Goal: Task Accomplishment & Management: Use online tool/utility

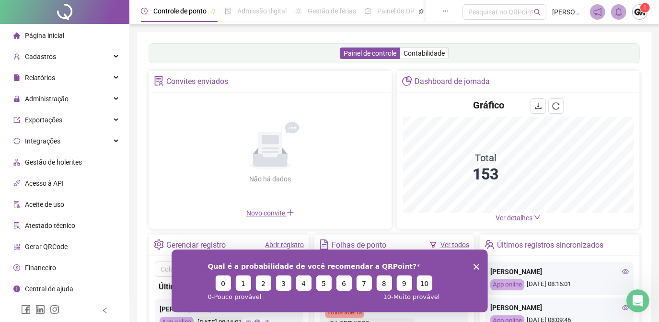
click at [474, 266] on icon "Encerrar pesquisa" at bounding box center [476, 266] width 6 height 6
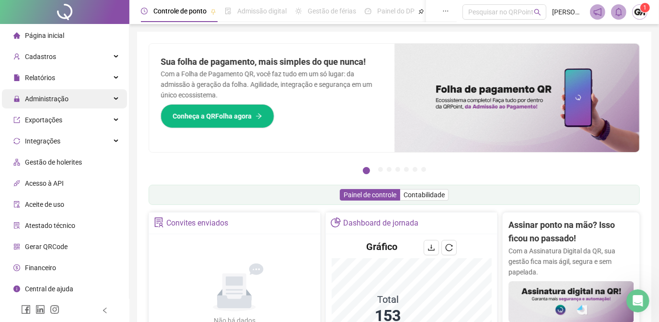
click at [56, 96] on span "Administração" at bounding box center [47, 99] width 44 height 8
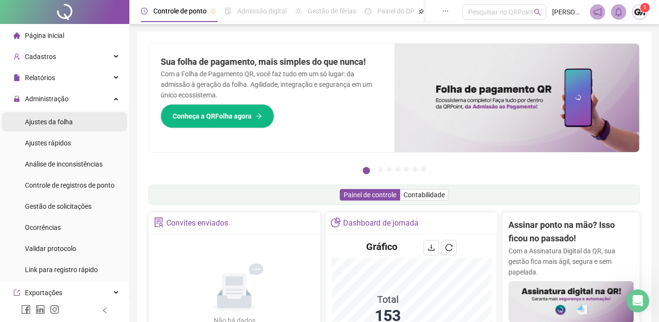
click at [62, 121] on span "Ajustes da folha" at bounding box center [49, 122] width 48 height 8
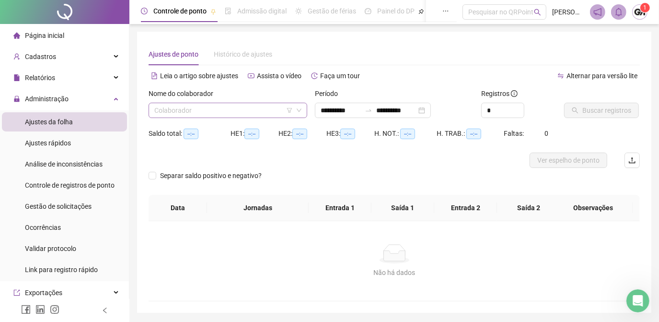
click at [222, 112] on input "search" at bounding box center [223, 110] width 139 height 14
type input "**********"
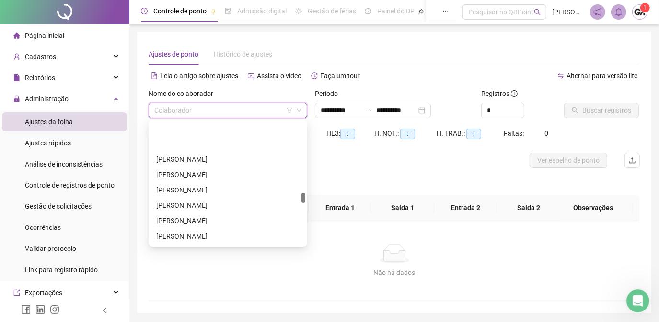
scroll to position [1394, 0]
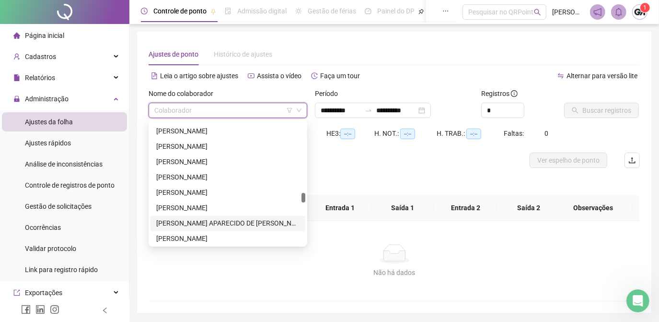
click at [225, 222] on div "[PERSON_NAME] APARECIDO DE [PERSON_NAME]" at bounding box center [227, 223] width 143 height 11
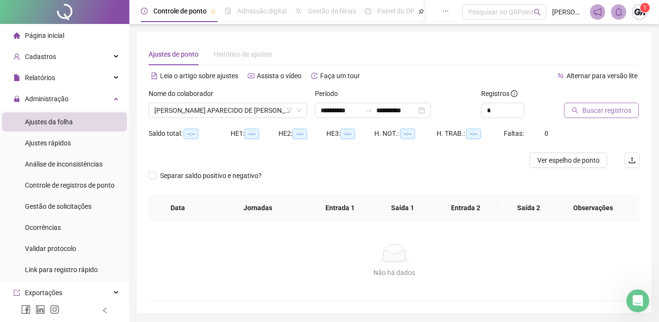
click at [585, 114] on span "Buscar registros" at bounding box center [606, 110] width 49 height 11
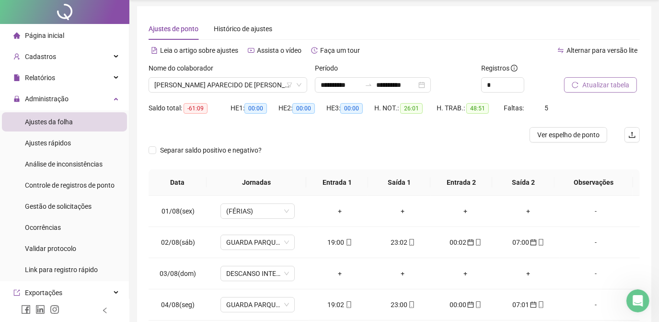
scroll to position [0, 0]
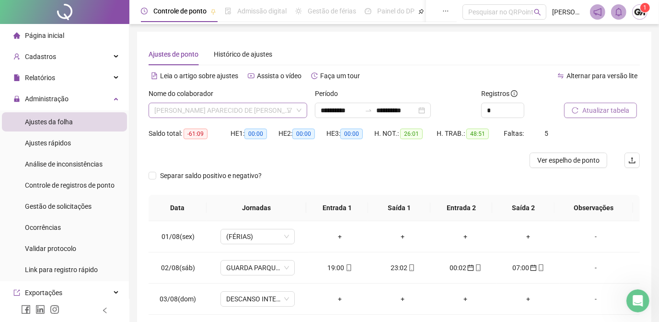
click at [278, 113] on span "[PERSON_NAME] APARECIDO DE [PERSON_NAME]" at bounding box center [227, 110] width 147 height 14
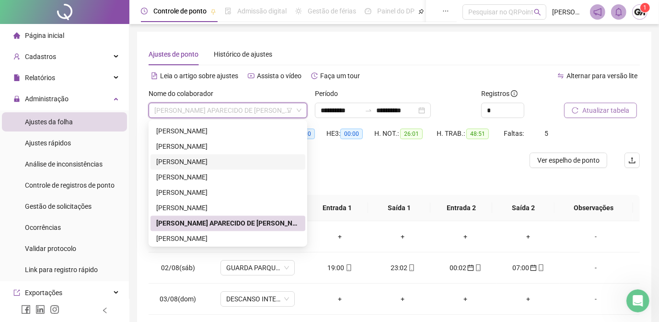
scroll to position [1351, 0]
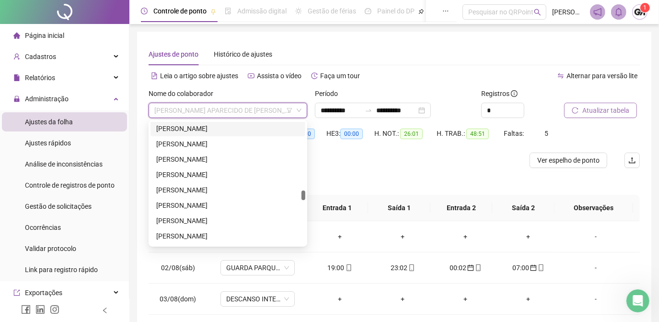
click at [189, 126] on div "[PERSON_NAME]" at bounding box center [227, 128] width 143 height 11
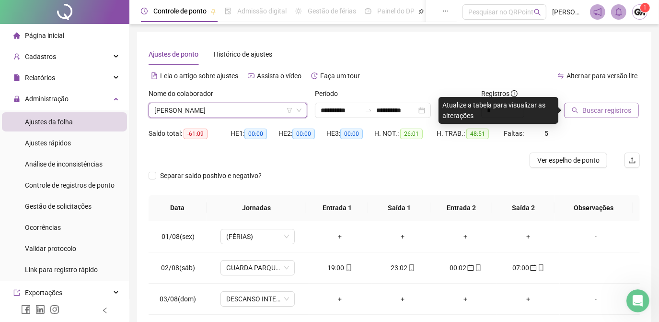
click at [589, 109] on span "Buscar registros" at bounding box center [606, 110] width 49 height 11
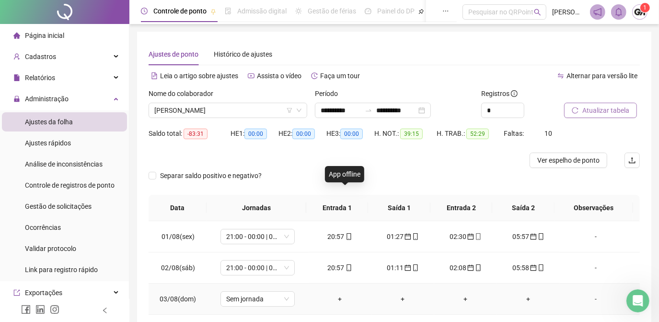
scroll to position [43, 0]
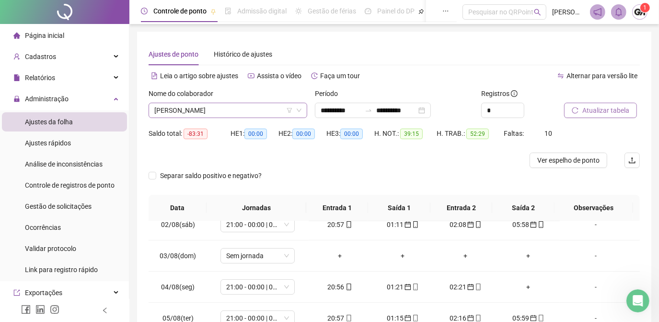
click at [244, 108] on span "[PERSON_NAME]" at bounding box center [227, 110] width 147 height 14
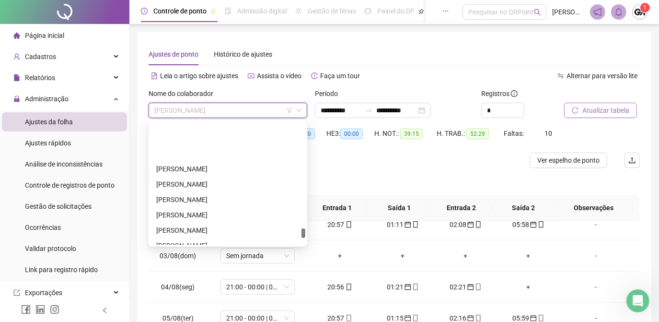
scroll to position [2090, 0]
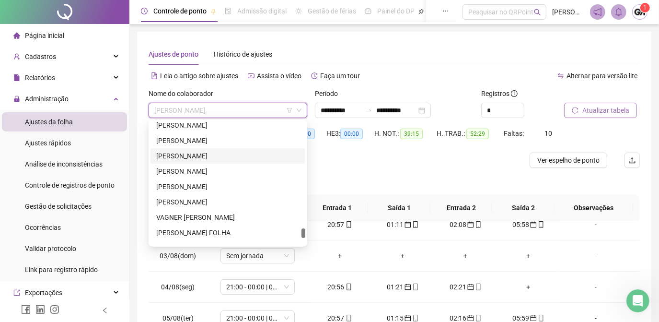
click at [201, 155] on div "[PERSON_NAME]" at bounding box center [227, 155] width 143 height 11
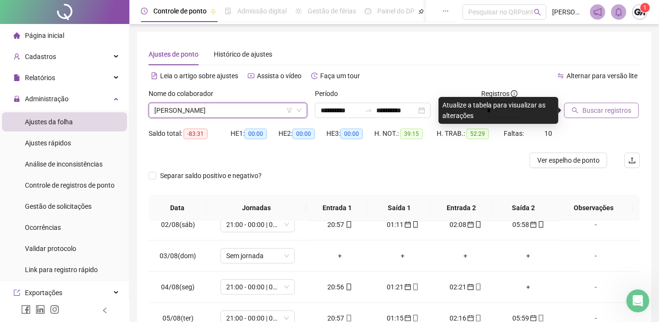
click at [595, 110] on span "Buscar registros" at bounding box center [606, 110] width 49 height 11
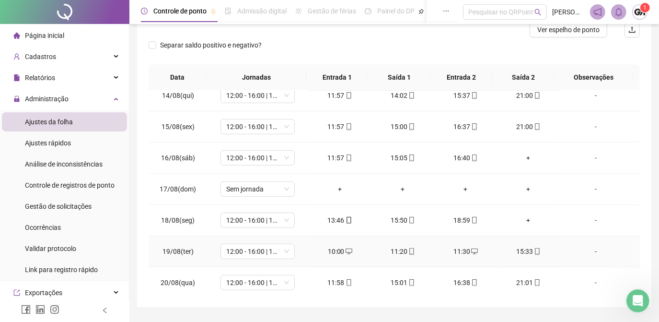
scroll to position [156, 0]
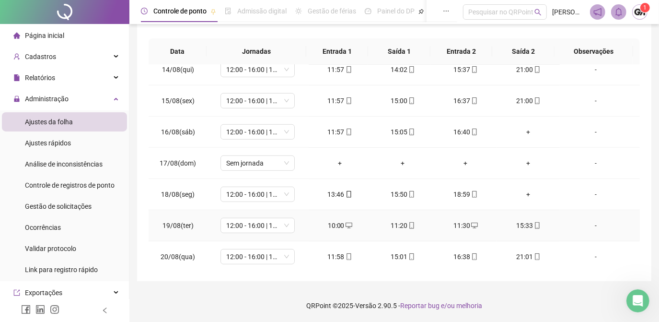
click at [332, 224] on div "10:00" at bounding box center [339, 225] width 47 height 11
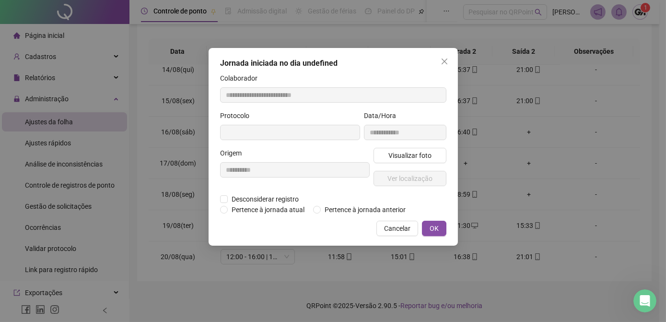
type input "**********"
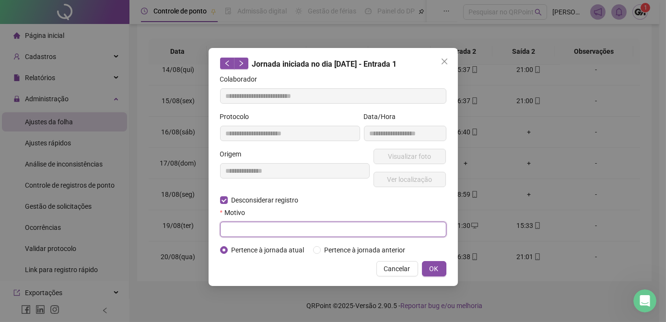
click at [230, 227] on input "text" at bounding box center [333, 228] width 226 height 15
type input "******"
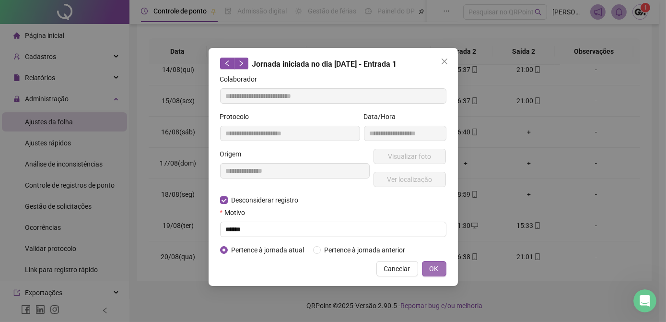
click at [428, 267] on button "OK" at bounding box center [434, 268] width 24 height 15
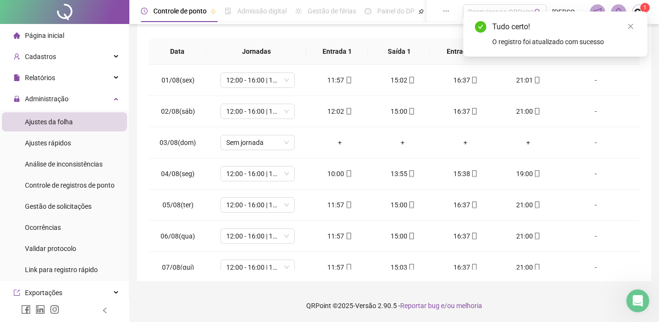
scroll to position [0, 0]
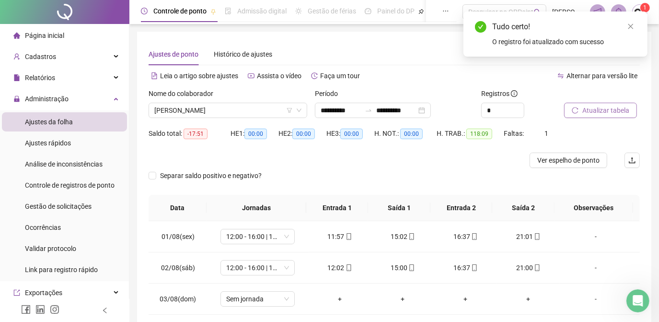
click at [591, 107] on span "Atualizar tabela" at bounding box center [605, 110] width 47 height 11
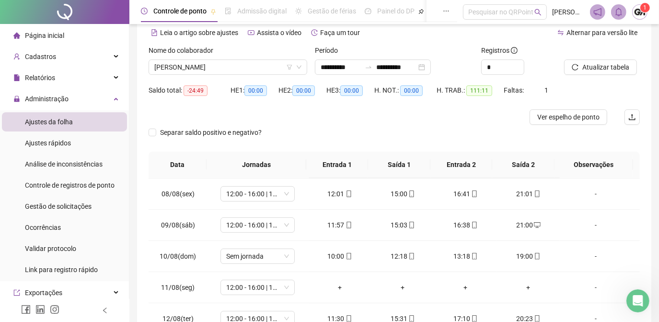
scroll to position [305, 0]
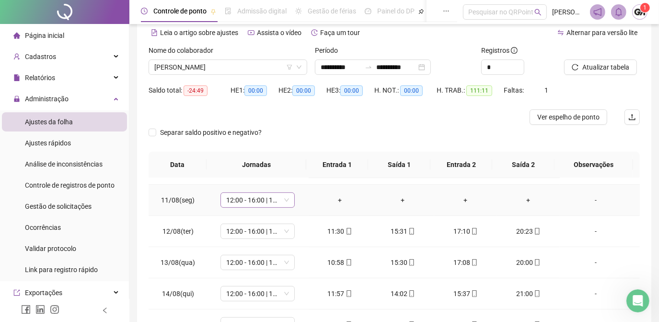
click at [281, 197] on span "12:00 - 16:00 | 17:00 - 21:00" at bounding box center [257, 200] width 63 height 14
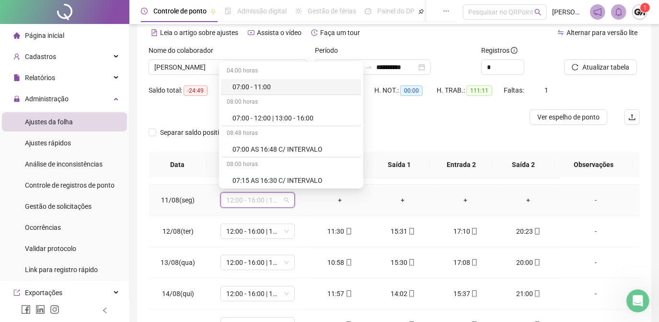
type input "*"
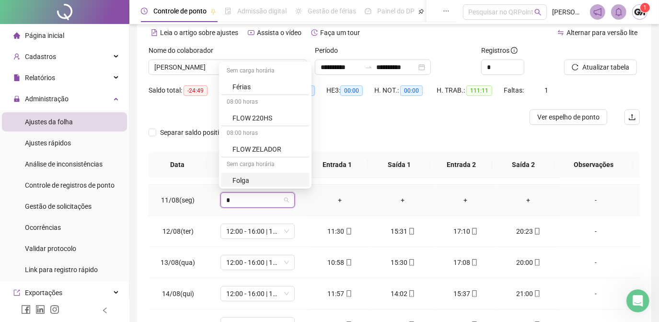
click at [253, 175] on div "Folga" at bounding box center [267, 180] width 71 height 11
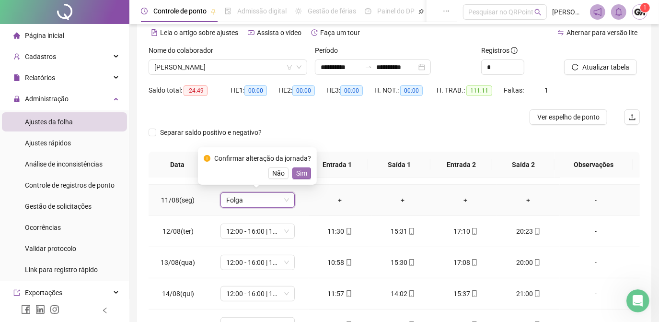
click at [296, 177] on span "Sim" at bounding box center [301, 173] width 11 height 11
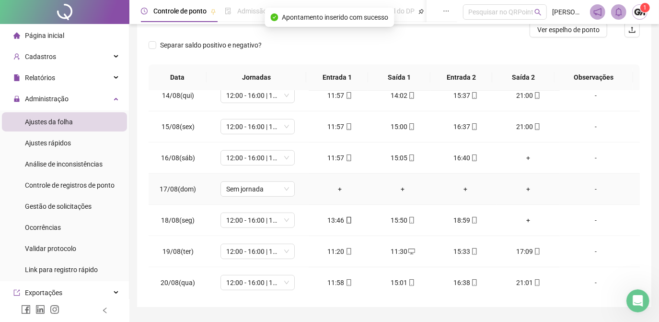
scroll to position [156, 0]
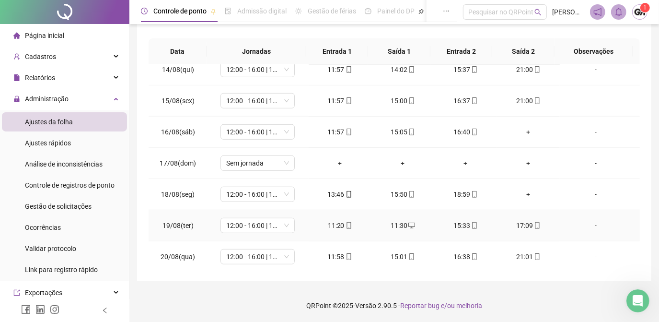
drag, startPoint x: 334, startPoint y: 223, endPoint x: 310, endPoint y: 274, distance: 56.2
click at [307, 276] on div "**********" at bounding box center [394, 77] width 514 height 405
click at [346, 223] on icon "mobile" at bounding box center [349, 225] width 7 height 7
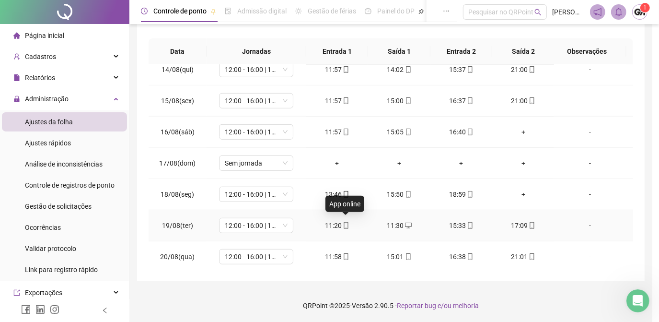
type input "**********"
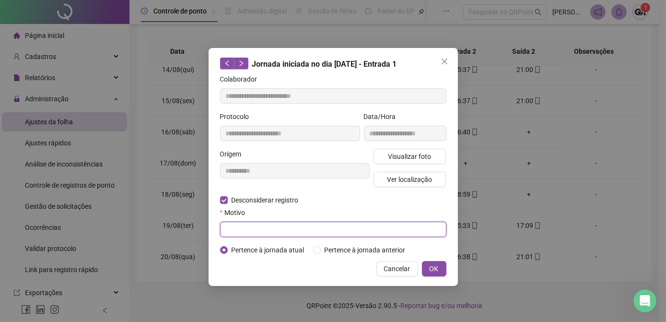
click at [233, 225] on input "text" at bounding box center [333, 228] width 226 height 15
type input "******"
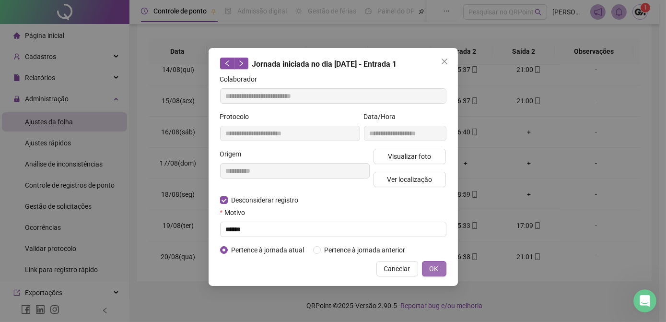
click at [430, 267] on span "OK" at bounding box center [433, 268] width 9 height 11
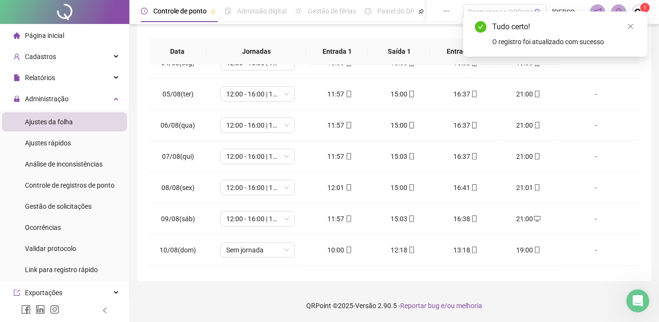
scroll to position [0, 0]
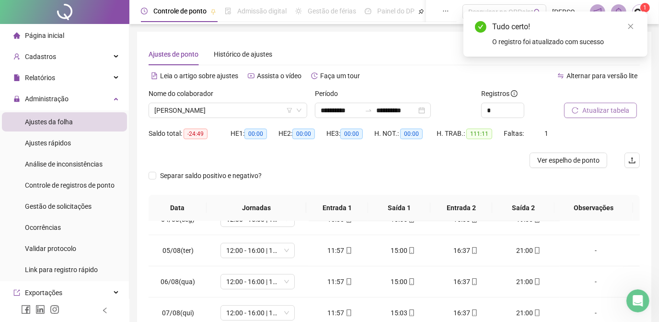
click at [589, 107] on span "Atualizar tabela" at bounding box center [605, 110] width 47 height 11
